Goal: Transaction & Acquisition: Purchase product/service

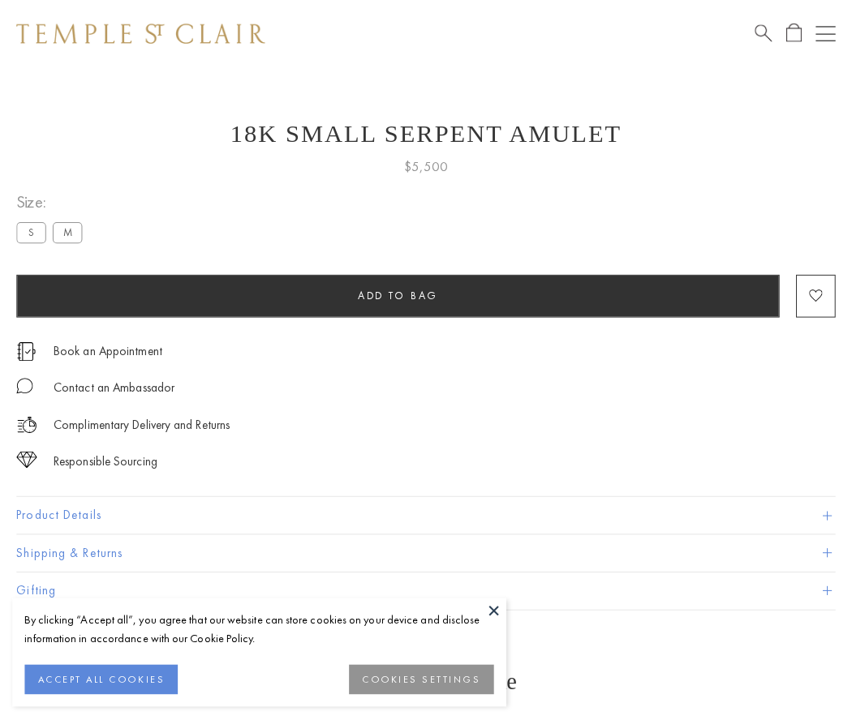
scroll to position [6, 0]
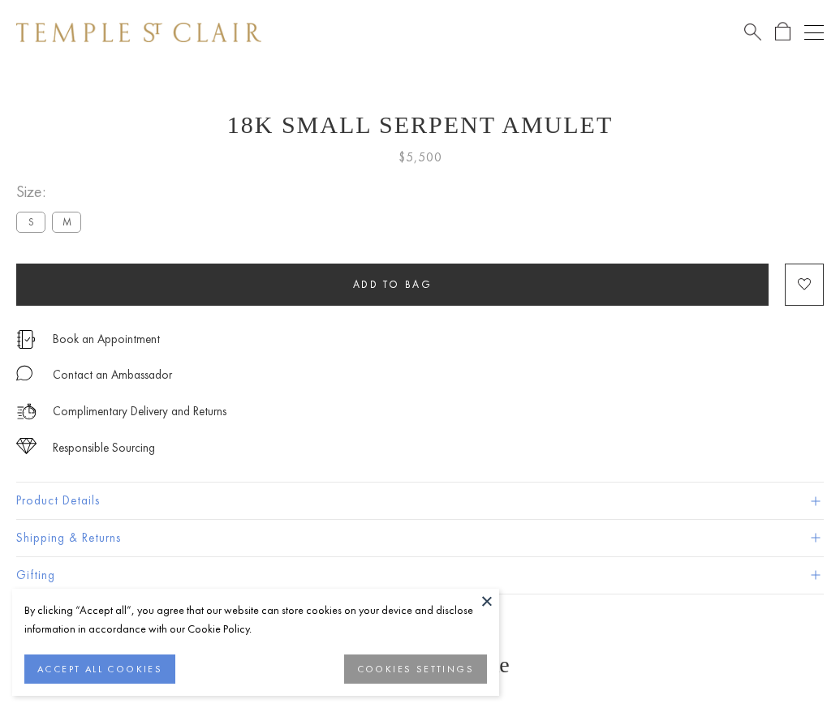
click at [392, 284] on span "Add to bag" at bounding box center [393, 284] width 80 height 14
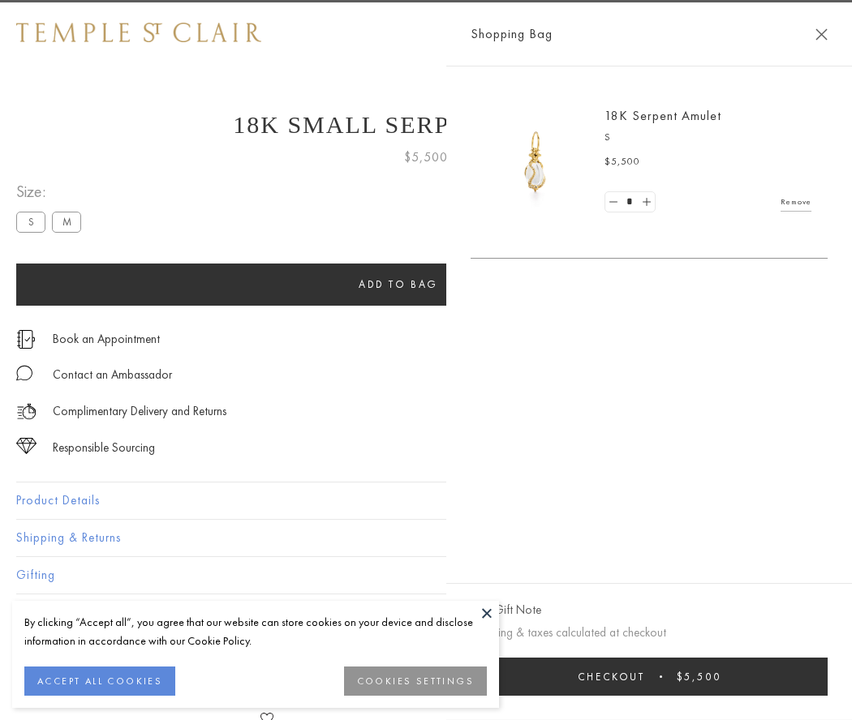
click at [645, 677] on span "Checkout" at bounding box center [611, 677] width 67 height 14
